Goal: Navigation & Orientation: Find specific page/section

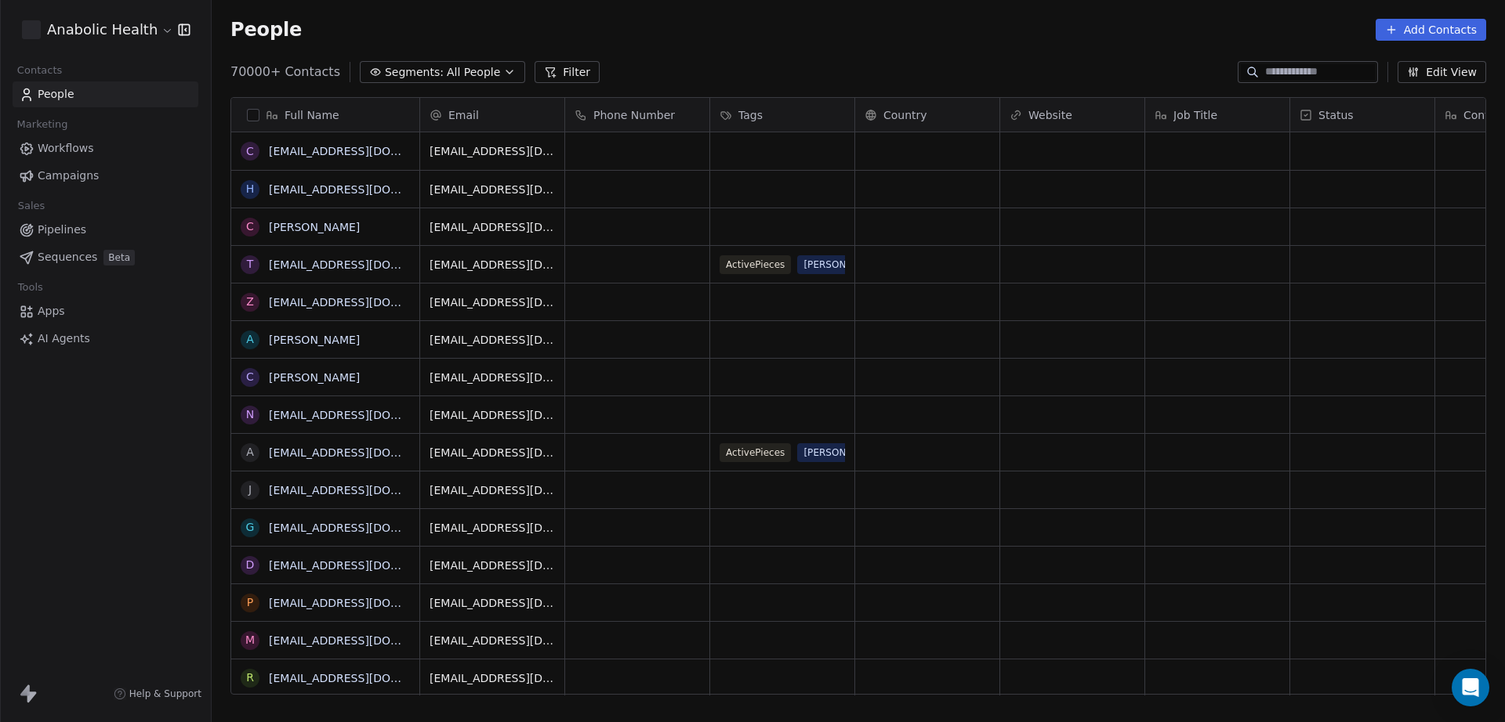
scroll to position [621, 1278]
click at [89, 156] on span "Workflows" at bounding box center [66, 148] width 56 height 16
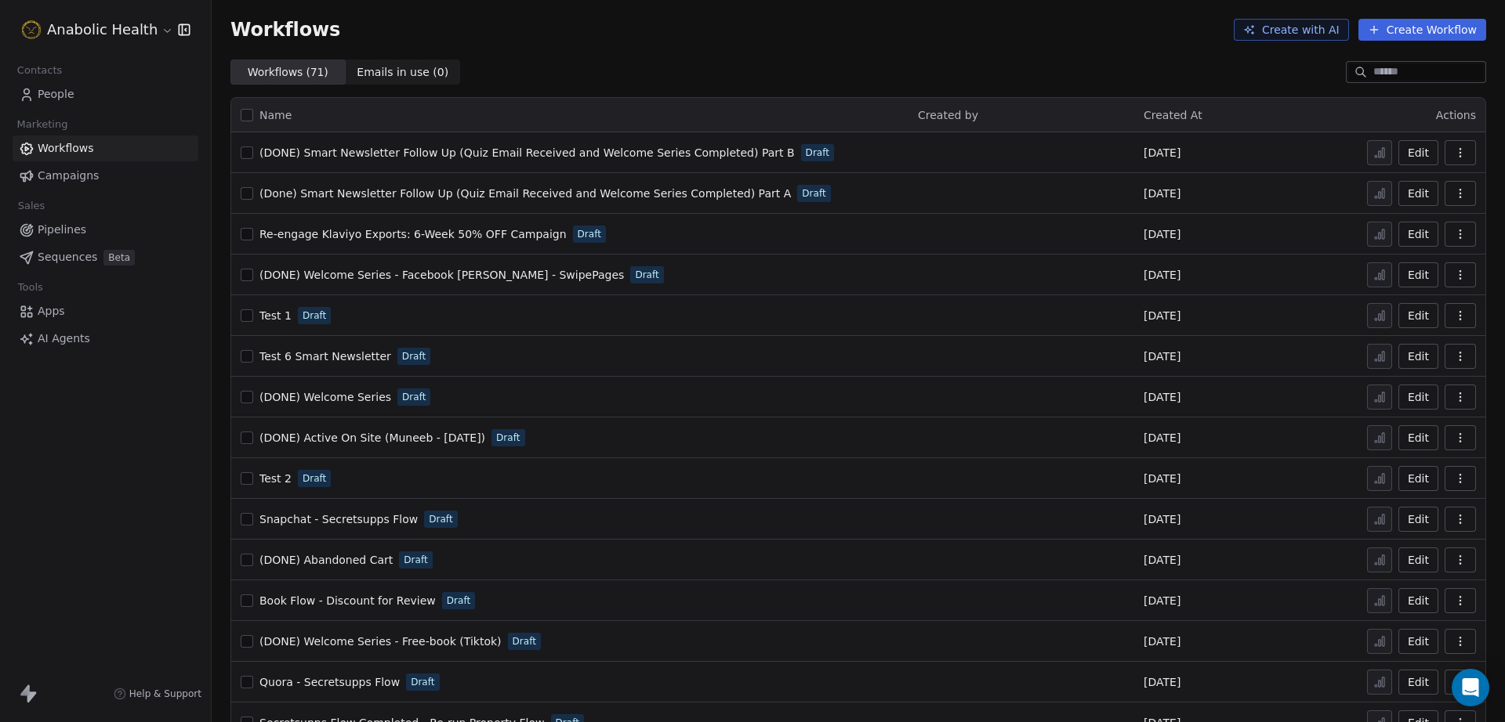
click at [119, 37] on html "Anabolic Health Contacts People Marketing Workflows Campaigns Sales Pipelines S…" at bounding box center [752, 361] width 1505 height 722
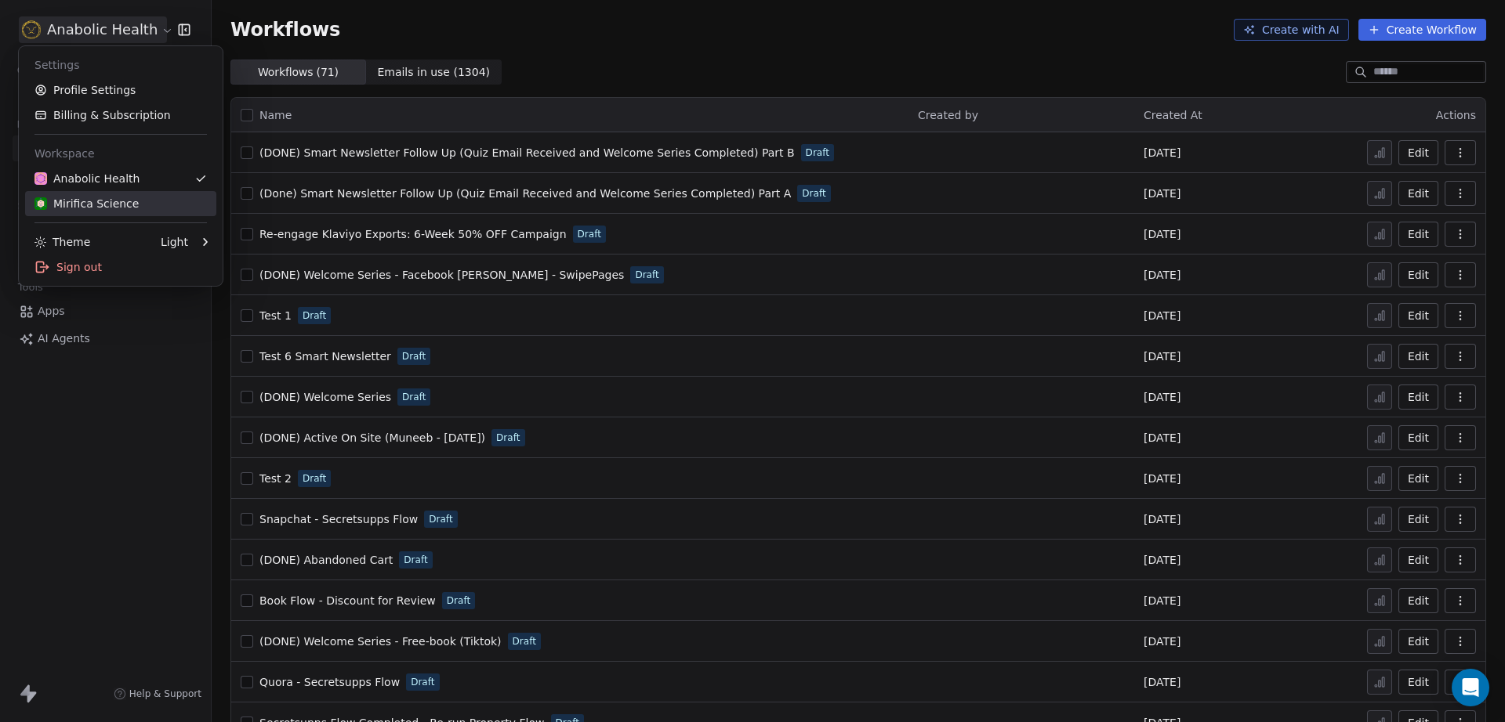
click at [104, 197] on div "Mirifica Science" at bounding box center [86, 204] width 104 height 16
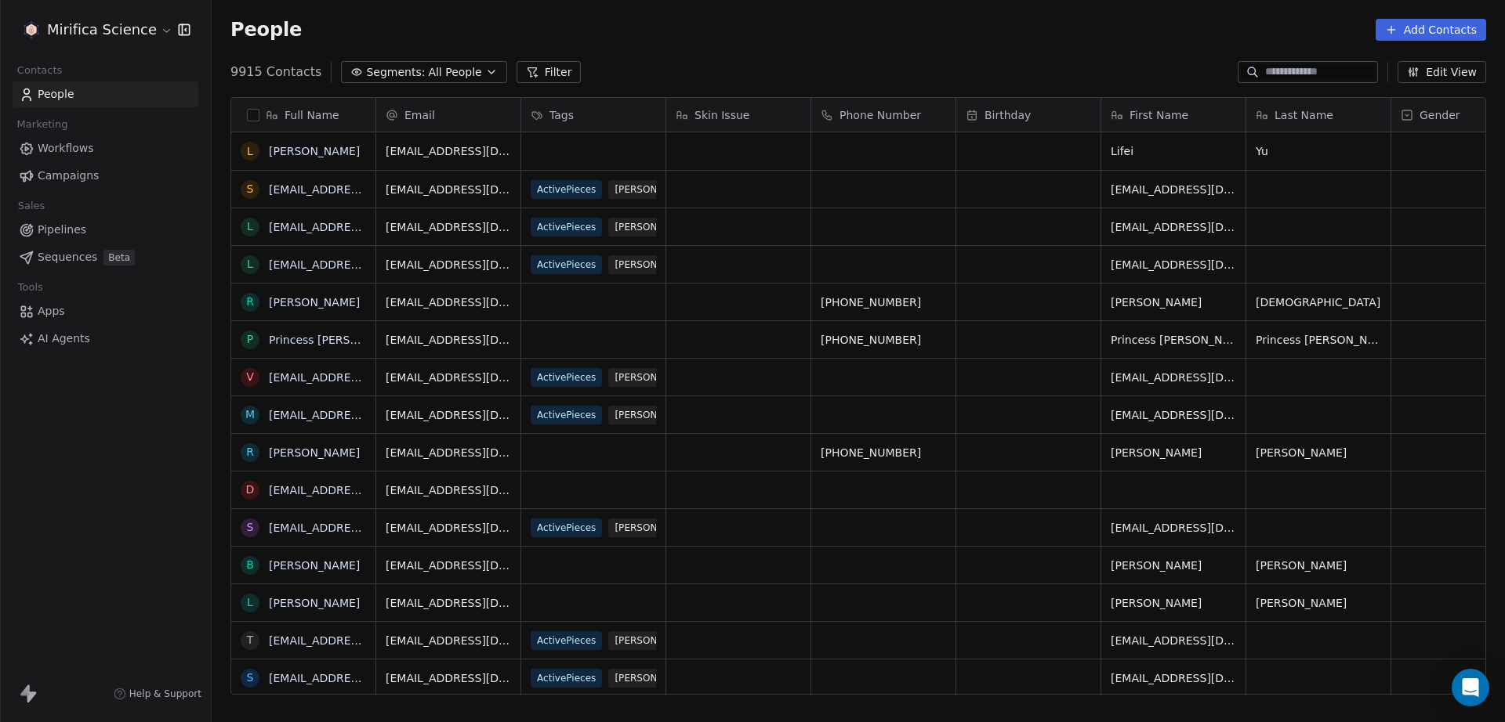
scroll to position [621, 1278]
click at [95, 176] on link "Campaigns" at bounding box center [106, 176] width 186 height 26
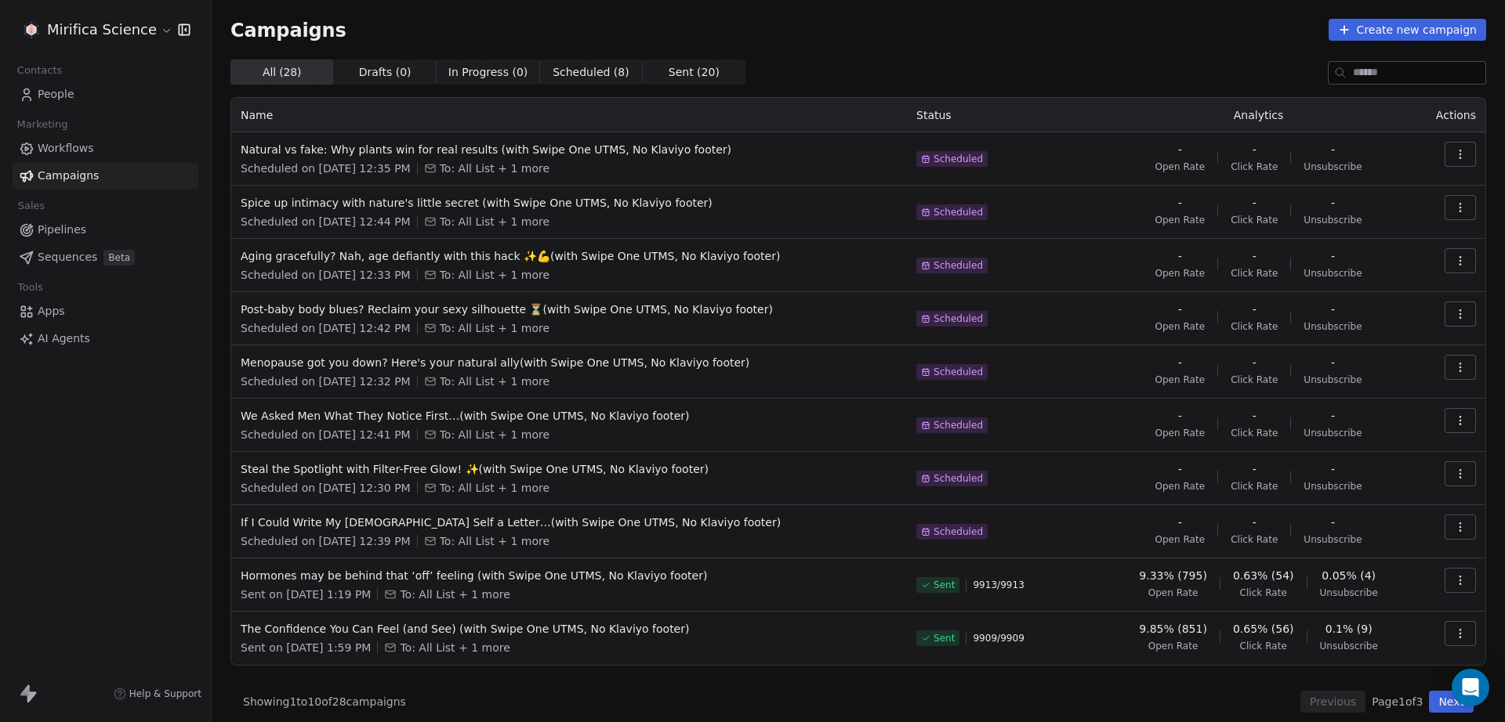
click at [668, 64] on span "Sent ( 20 )" at bounding box center [693, 72] width 51 height 16
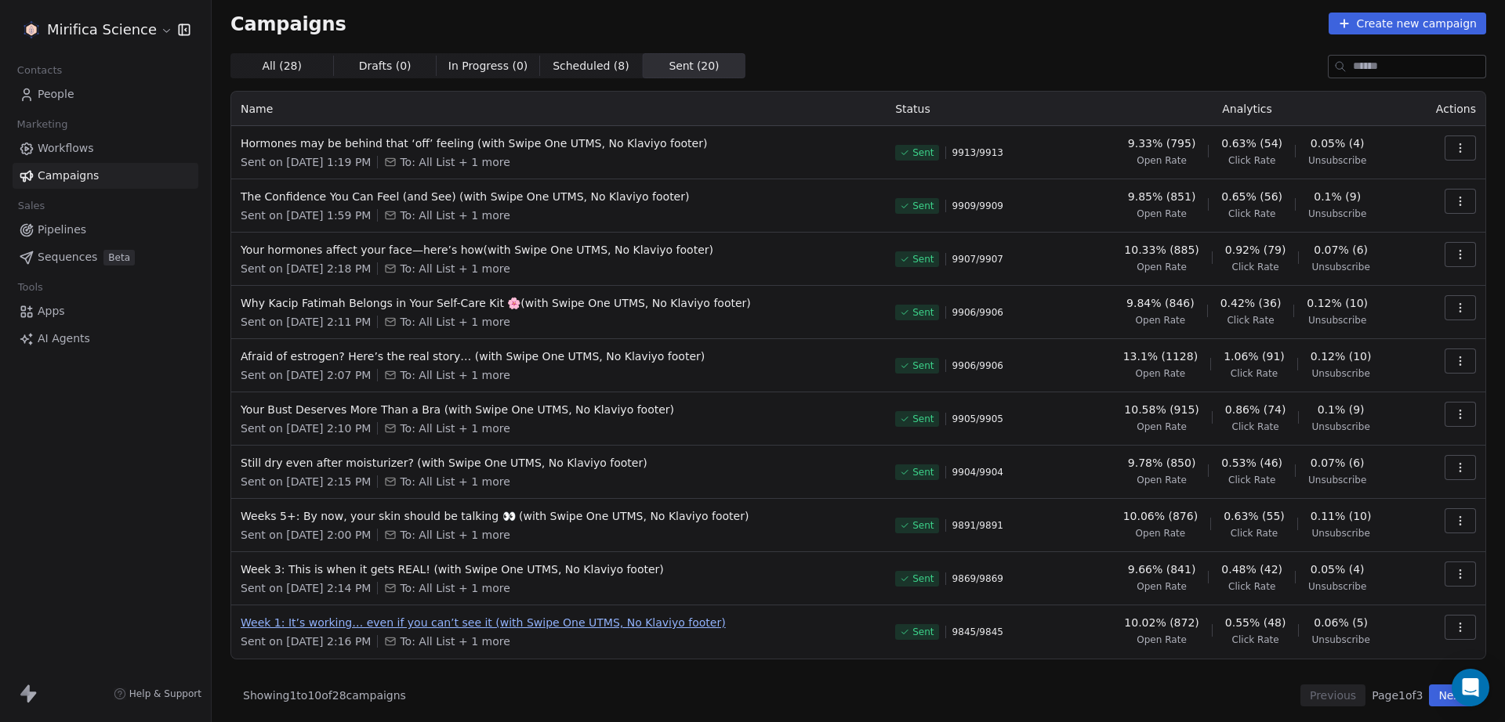
scroll to position [9, 0]
click at [88, 444] on div "Mirifica Science Contacts People Marketing Workflows Campaigns Sales Pipelines …" at bounding box center [105, 361] width 211 height 722
click at [118, 461] on div "Mirifica Science Contacts People Marketing Workflows Campaigns Sales Pipelines …" at bounding box center [105, 361] width 211 height 722
click at [158, 434] on div "Mirifica Science Contacts People Marketing Workflows Campaigns Sales Pipelines …" at bounding box center [105, 361] width 211 height 722
